Goal: Transaction & Acquisition: Purchase product/service

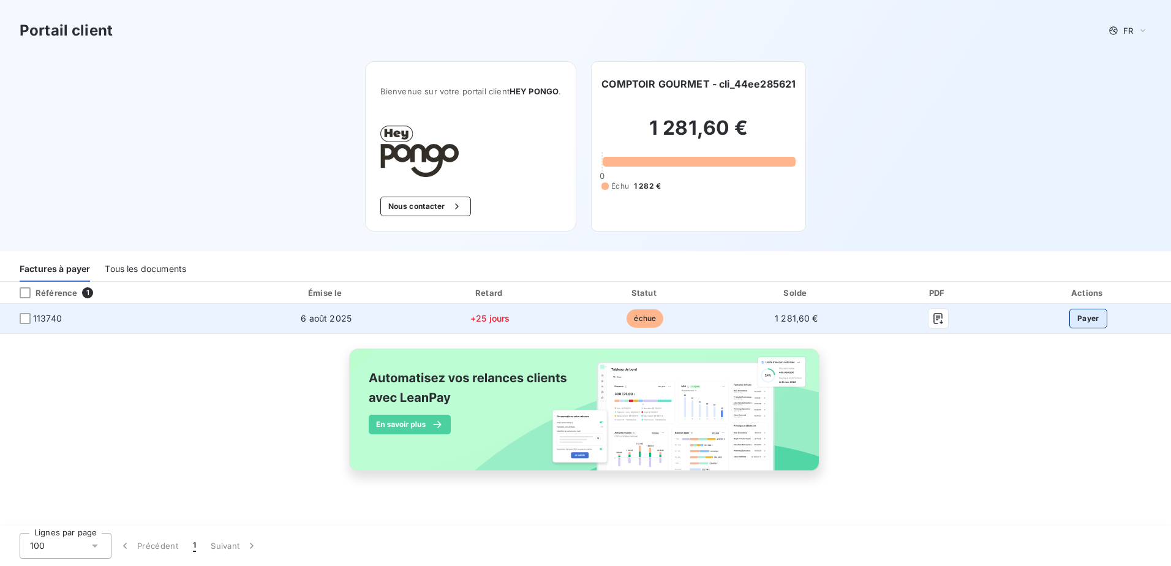
click at [1088, 318] on button "Payer" at bounding box center [1088, 319] width 38 height 20
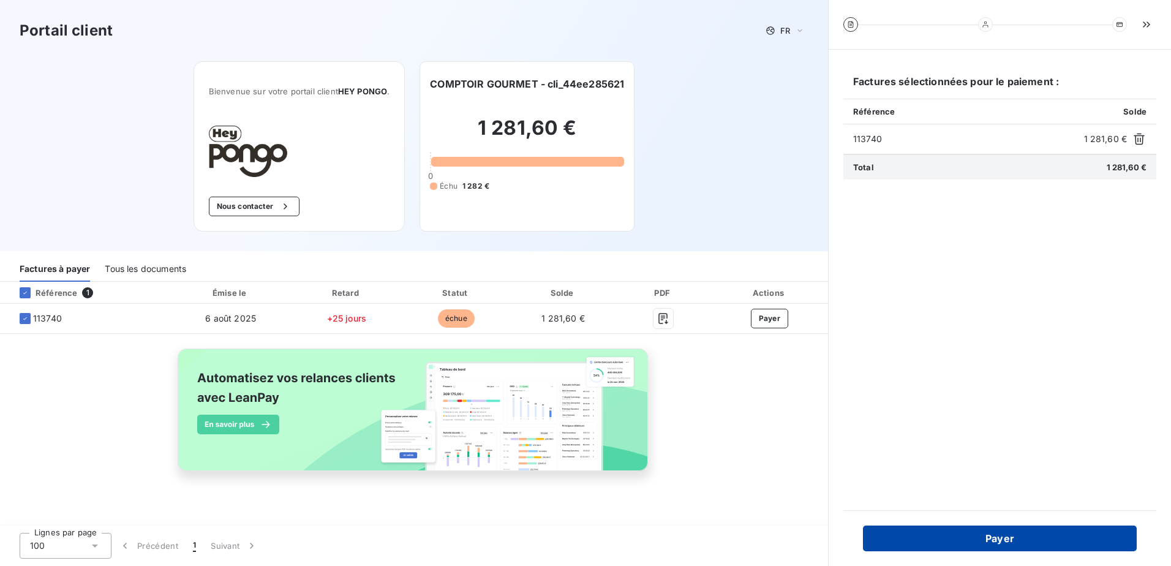
click at [1028, 536] on button "Payer" at bounding box center [1000, 538] width 274 height 26
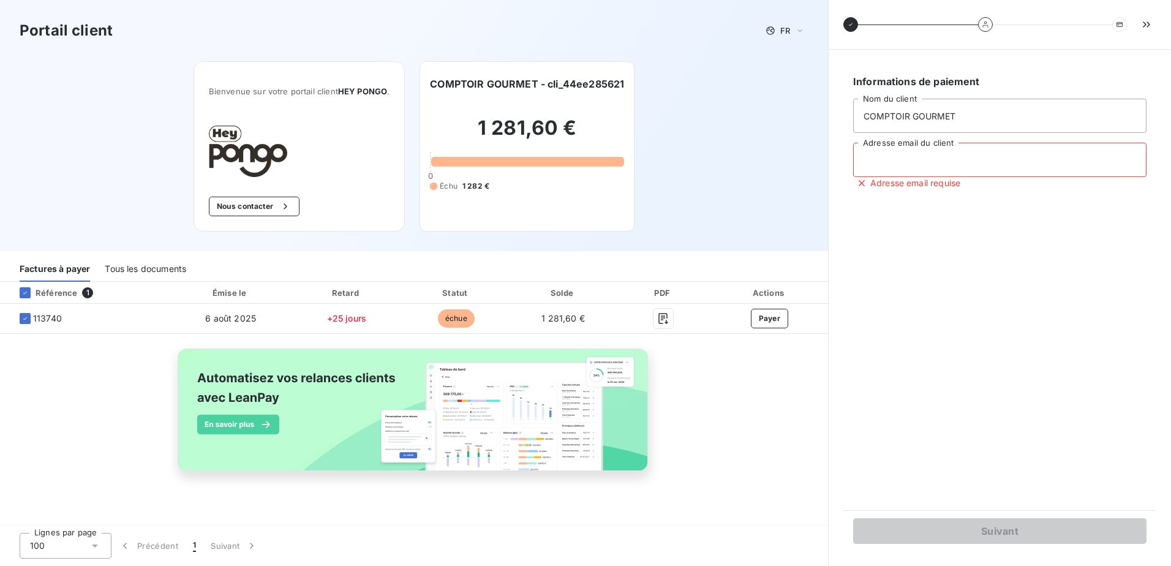
click at [897, 164] on input "Adresse email du client" at bounding box center [999, 160] width 293 height 34
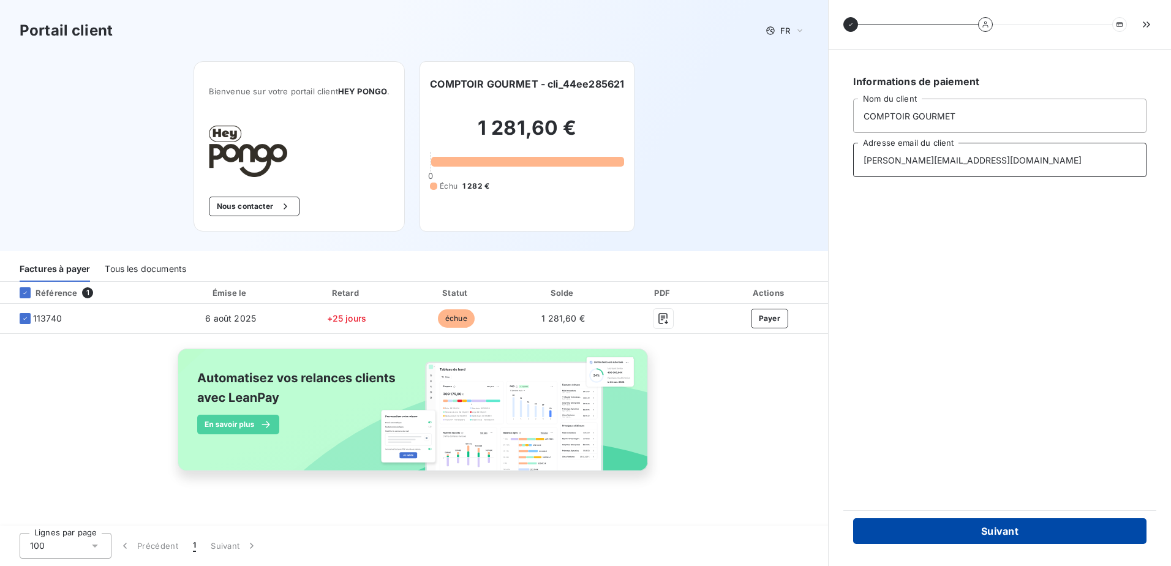
type input "xavier.sautier@comptoirgourmet.com"
click at [1020, 536] on button "Suivant" at bounding box center [999, 531] width 293 height 26
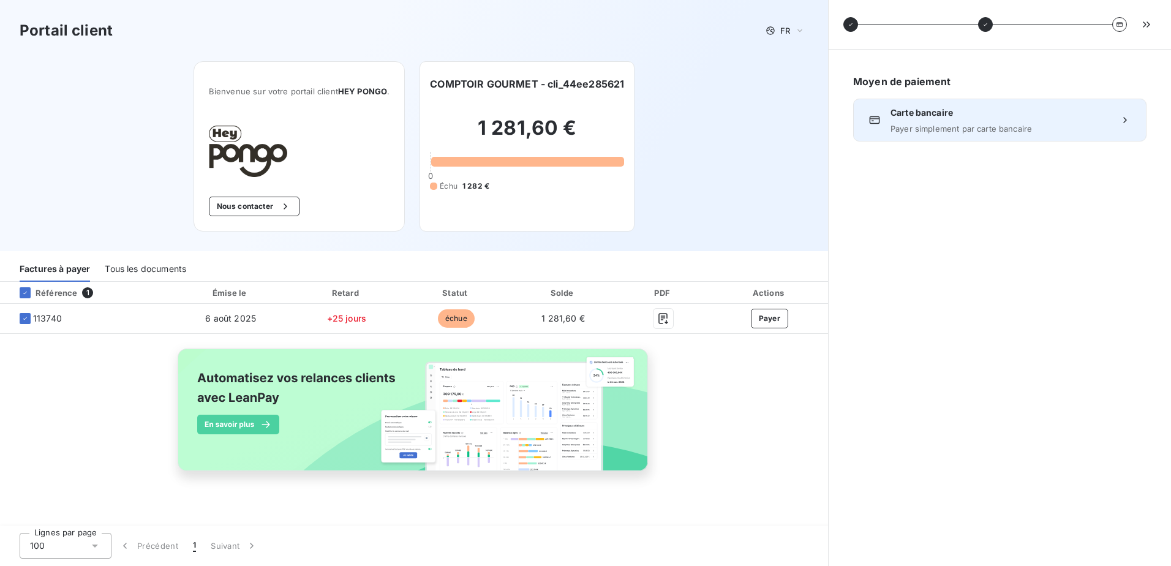
click at [961, 117] on span "Carte bancaire" at bounding box center [999, 113] width 219 height 12
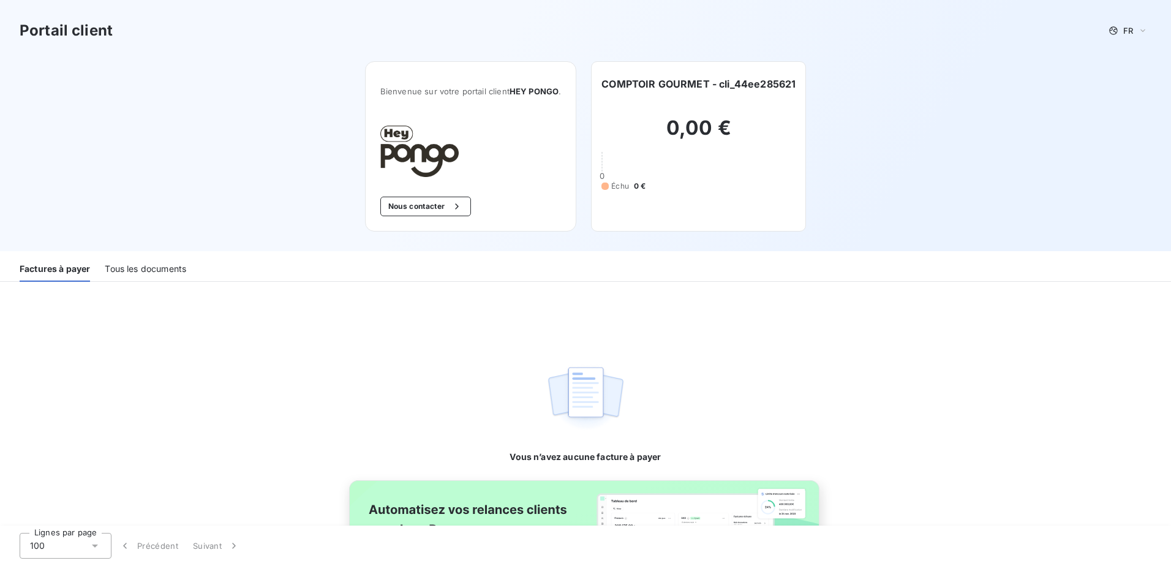
click at [148, 274] on div "Tous les documents" at bounding box center [145, 269] width 81 height 26
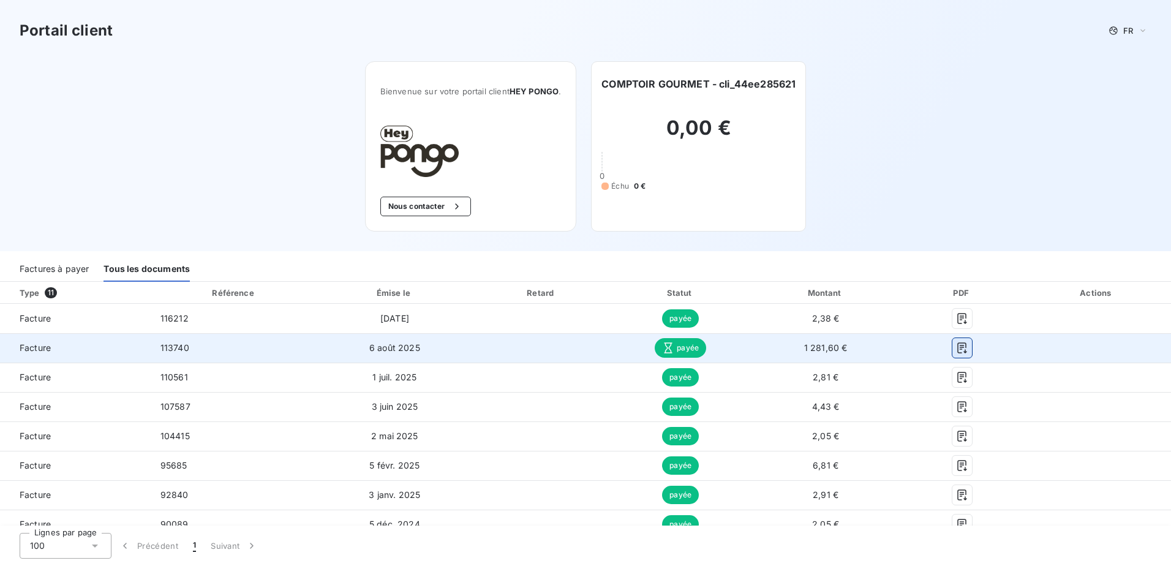
click at [956, 350] on icon "button" at bounding box center [962, 348] width 12 height 12
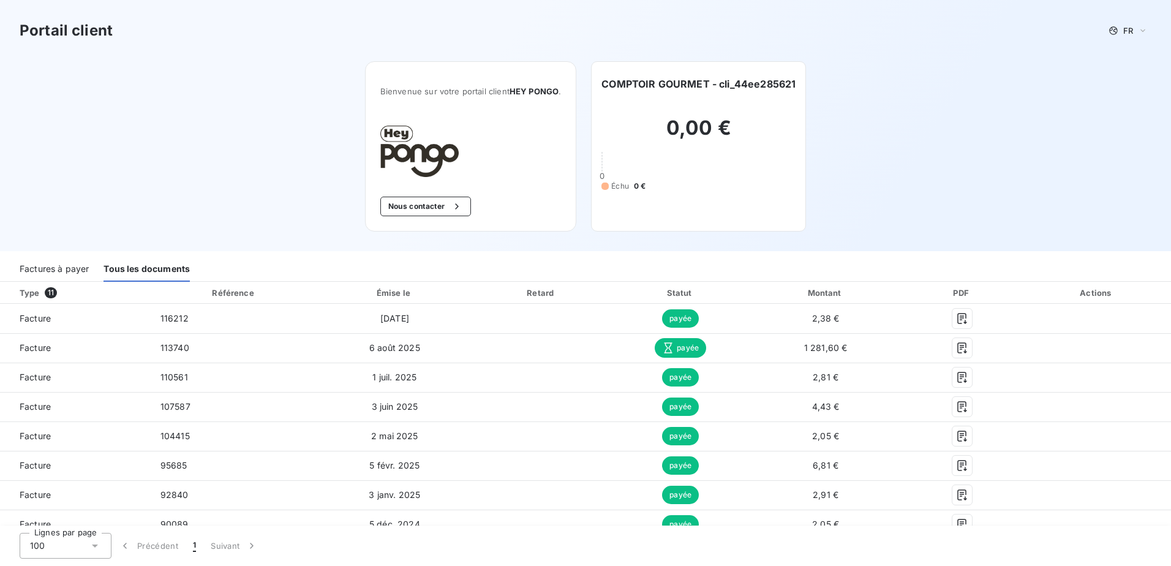
click at [91, 32] on h3 "Portail client" at bounding box center [66, 31] width 93 height 22
click at [407, 200] on button "Nous contacter" at bounding box center [425, 207] width 91 height 20
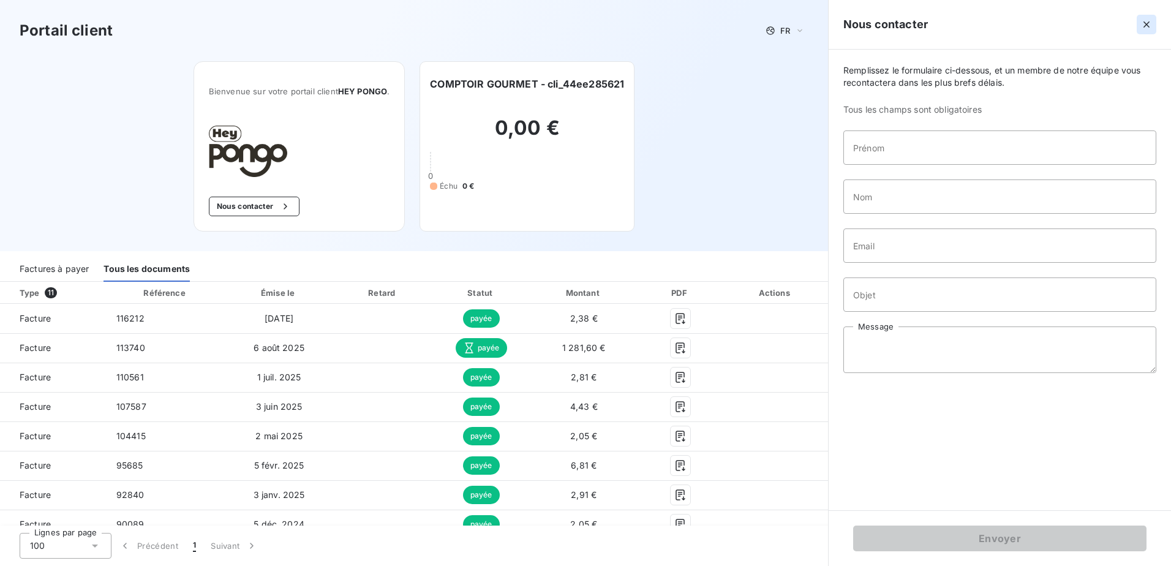
click at [1138, 21] on button "button" at bounding box center [1146, 25] width 20 height 20
